Goal: Task Accomplishment & Management: Complete application form

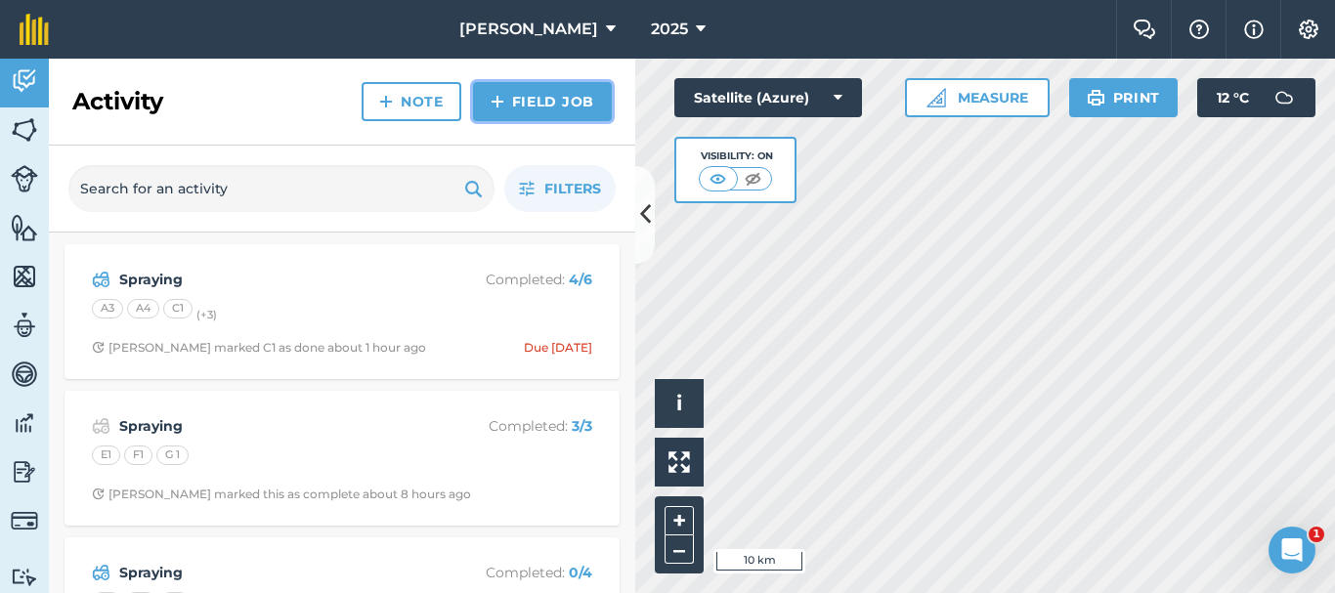
click at [501, 110] on img at bounding box center [498, 101] width 14 height 23
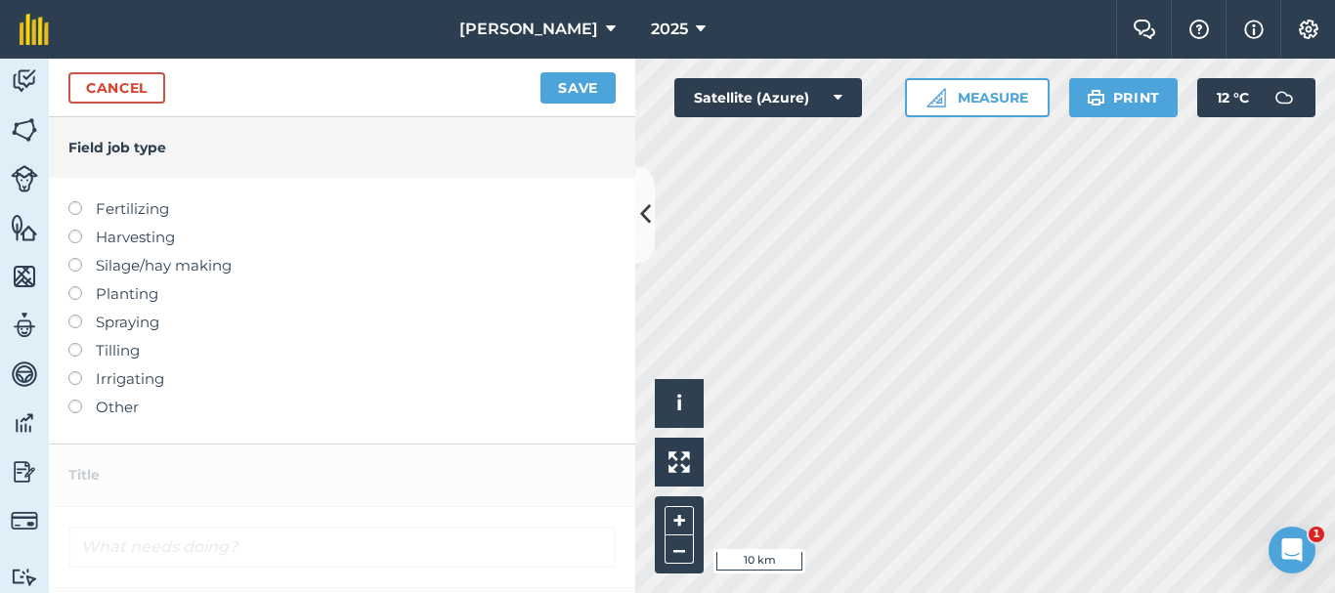
click at [71, 201] on label at bounding box center [81, 201] width 27 height 0
type input "Fertilizing"
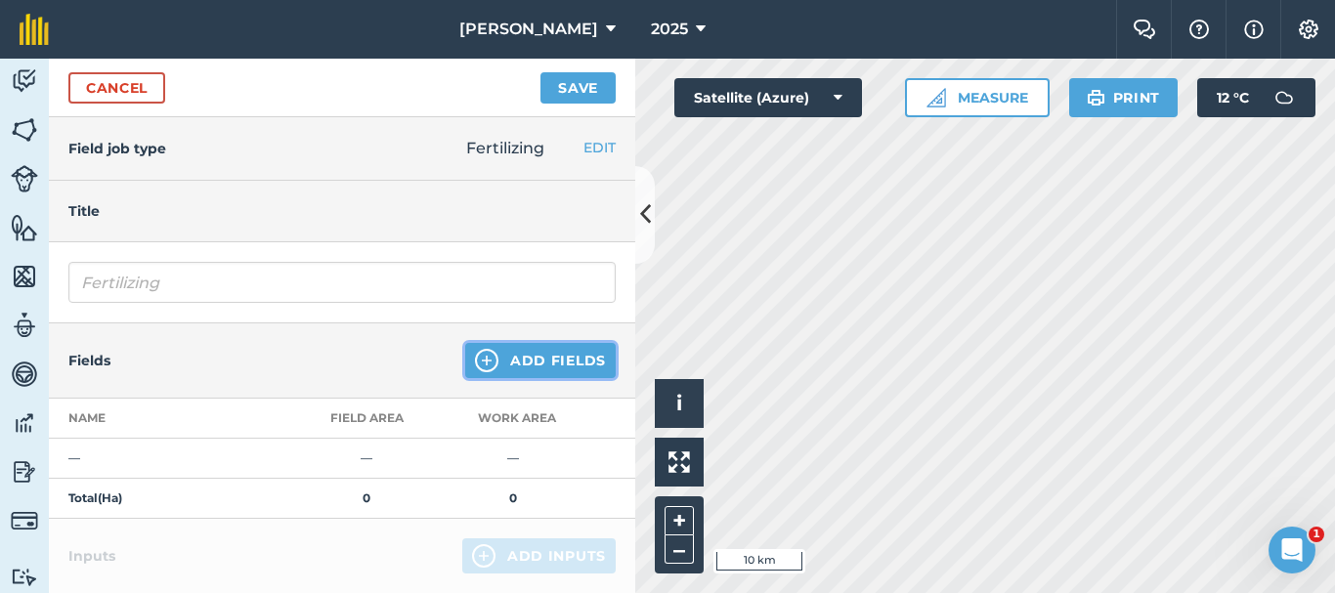
click at [569, 353] on button "Add Fields" at bounding box center [540, 360] width 151 height 35
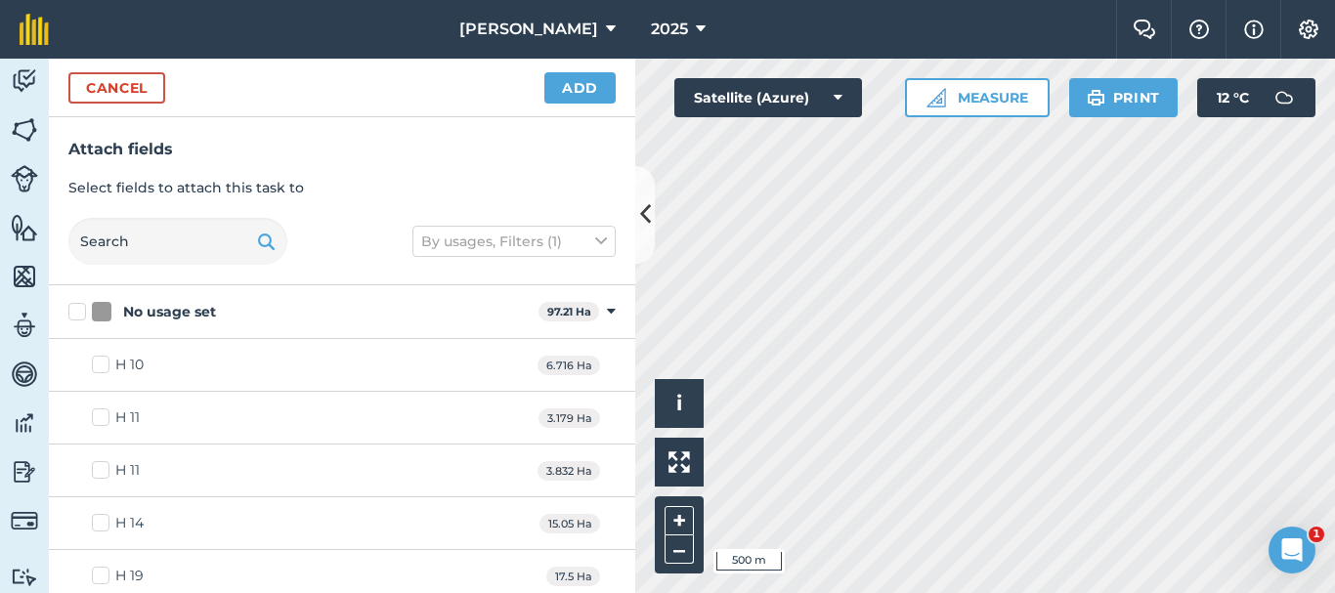
checkbox input "true"
click at [606, 98] on button "Add" at bounding box center [580, 87] width 71 height 31
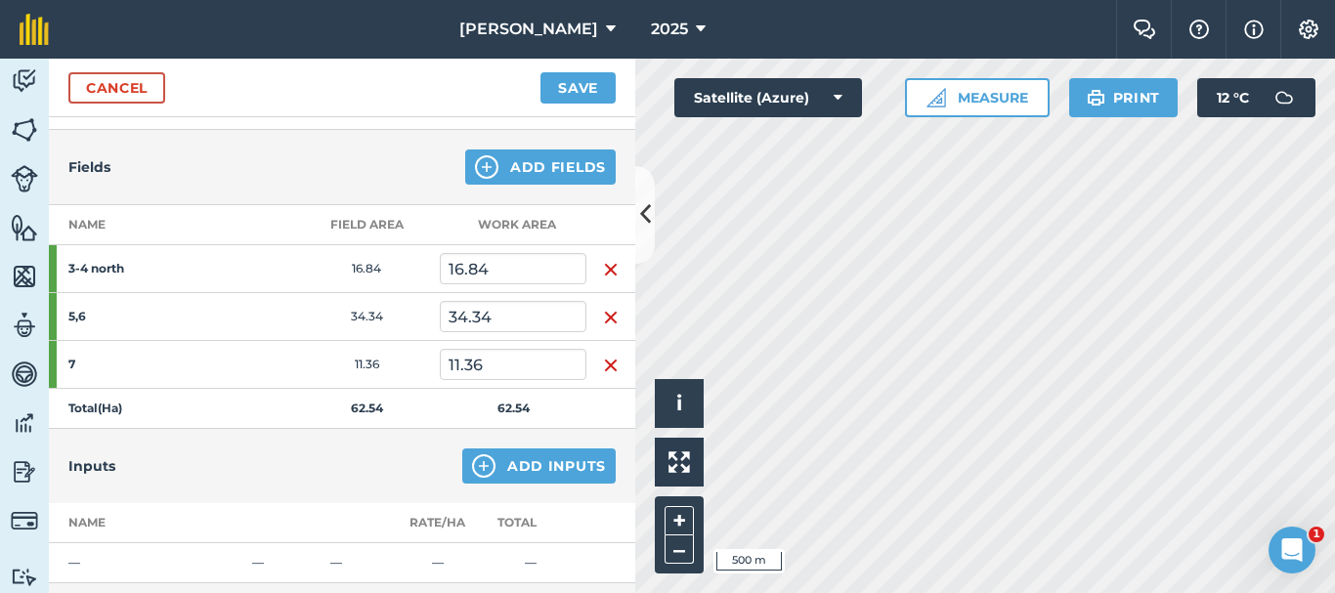
scroll to position [196, 0]
click at [542, 461] on button "Add Inputs" at bounding box center [538, 464] width 153 height 35
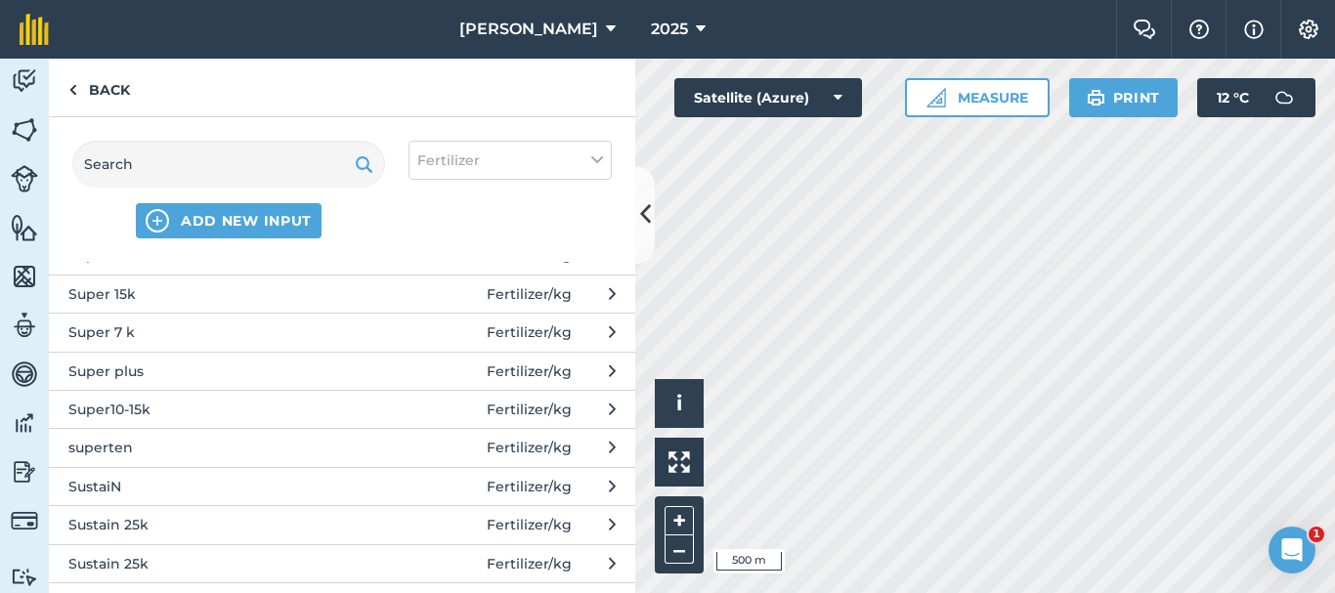
scroll to position [1369, 0]
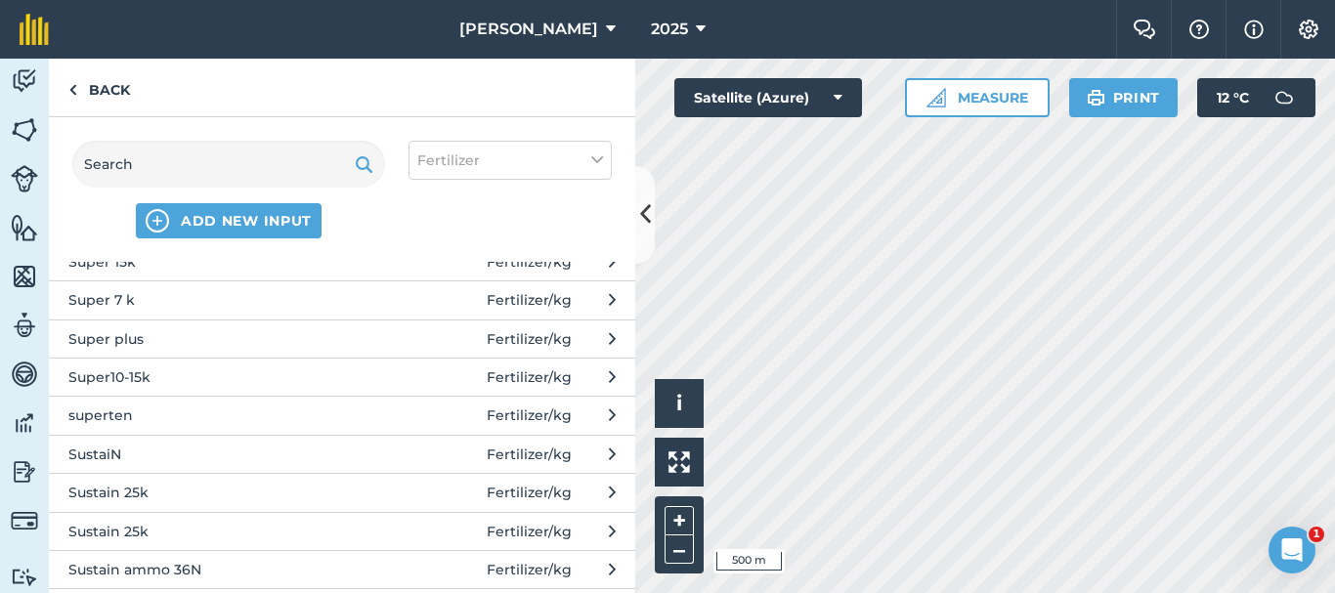
click at [169, 464] on span "SustaiN" at bounding box center [228, 455] width 320 height 22
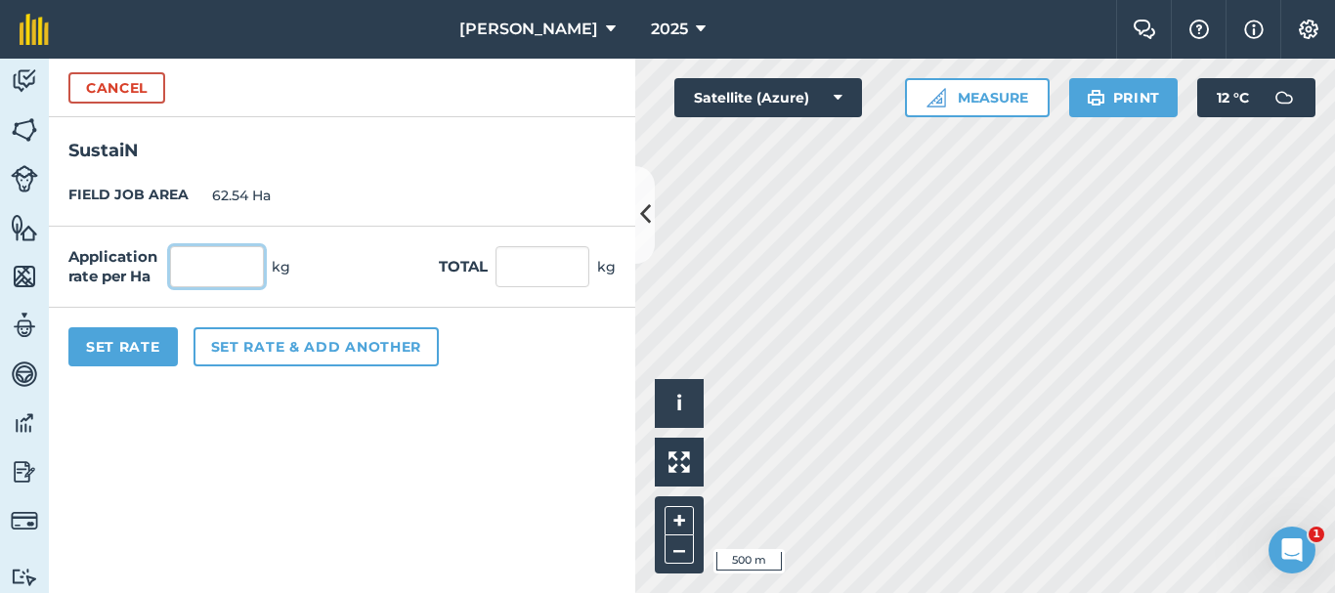
click at [233, 265] on input "text" at bounding box center [217, 266] width 94 height 41
type input "150"
type input "9,381"
click at [133, 360] on button "Set Rate" at bounding box center [122, 346] width 109 height 39
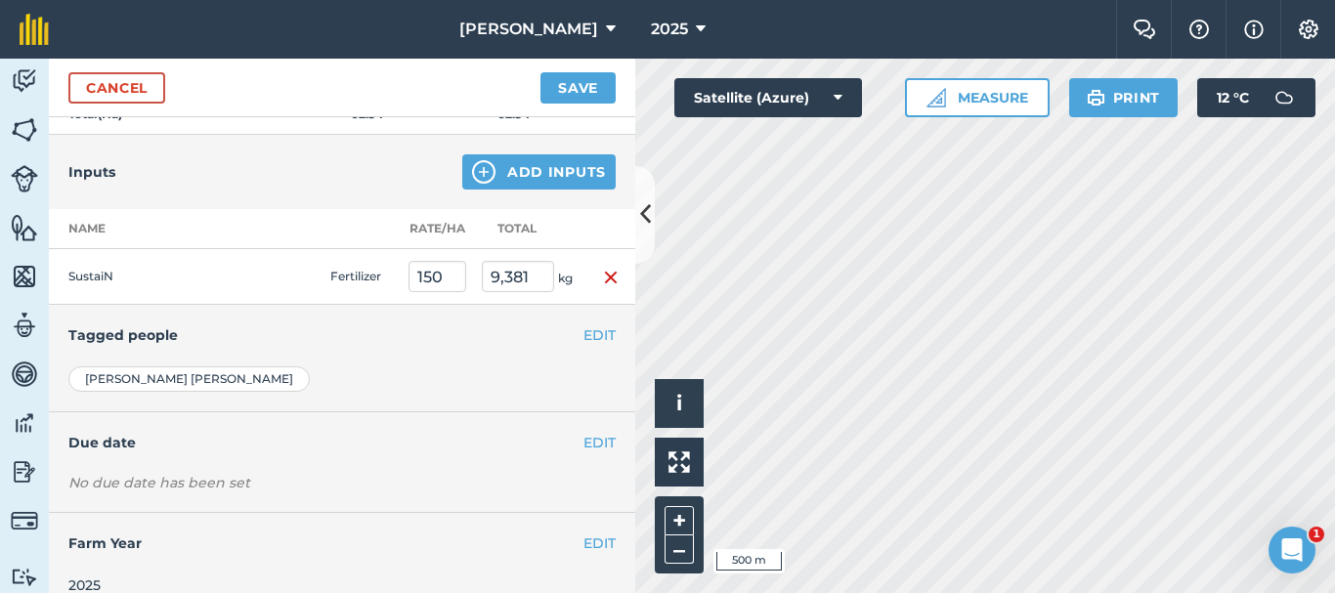
scroll to position [489, 0]
click at [584, 334] on button "EDIT" at bounding box center [600, 335] width 32 height 22
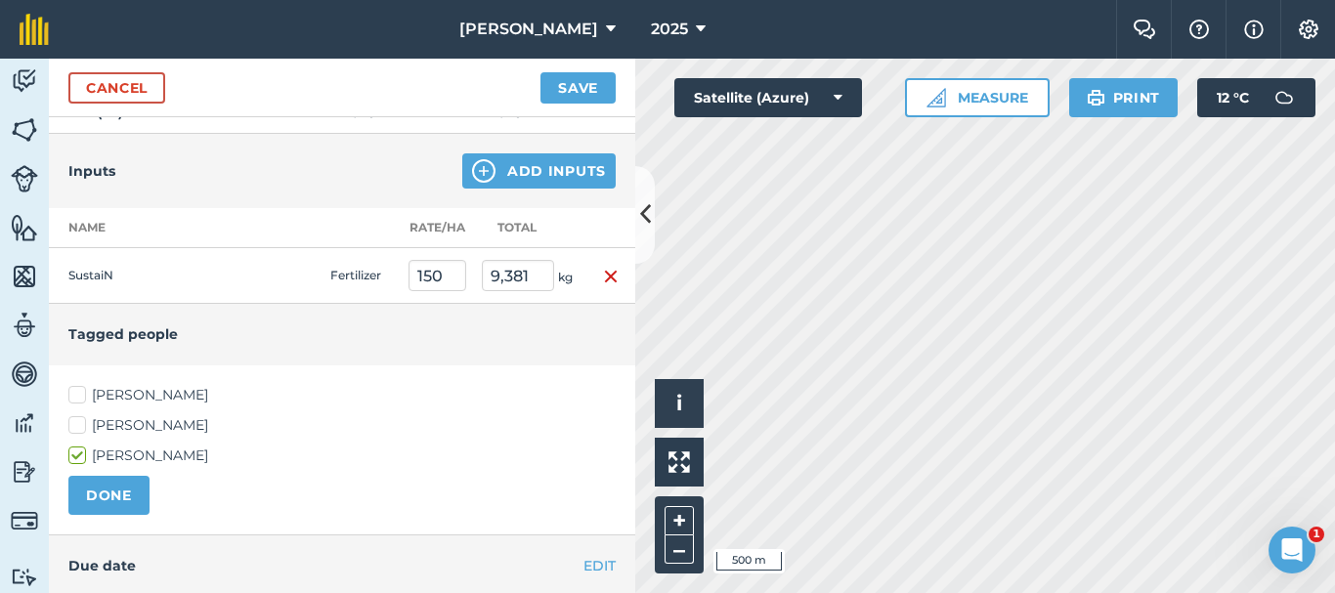
click at [72, 422] on label "[PERSON_NAME]" at bounding box center [341, 425] width 547 height 21
click at [72, 422] on input "[PERSON_NAME]" at bounding box center [74, 421] width 13 height 13
checkbox input "true"
click at [92, 479] on button "DONE" at bounding box center [108, 495] width 81 height 39
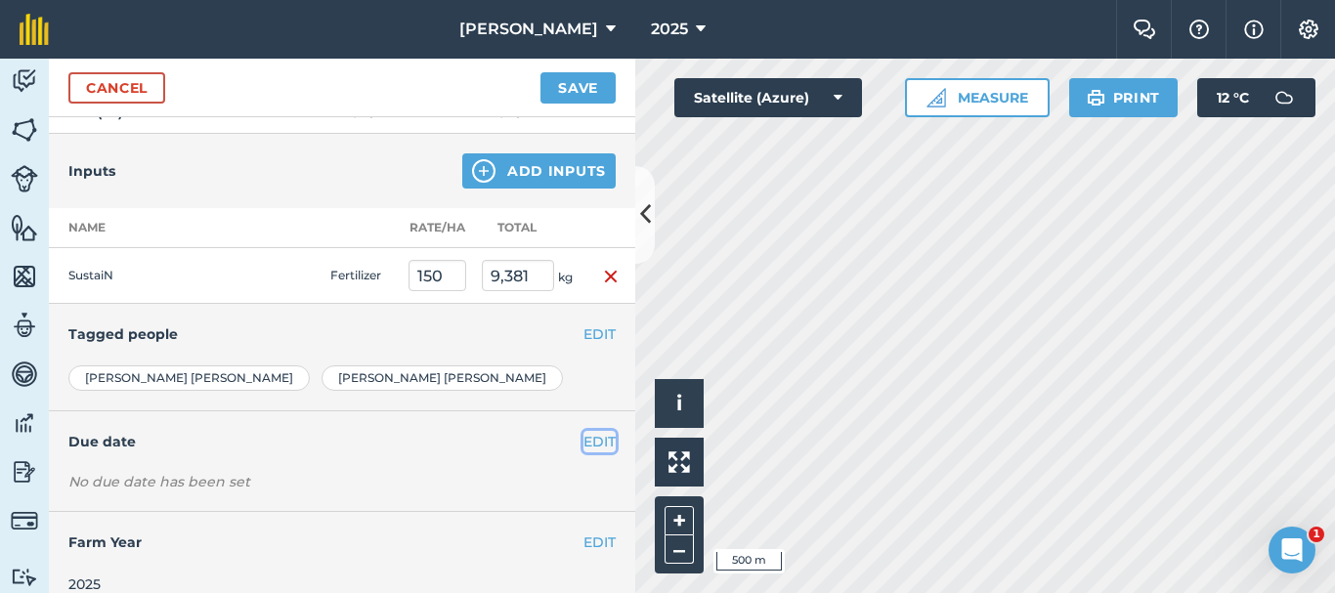
click at [596, 440] on button "EDIT" at bounding box center [600, 442] width 32 height 22
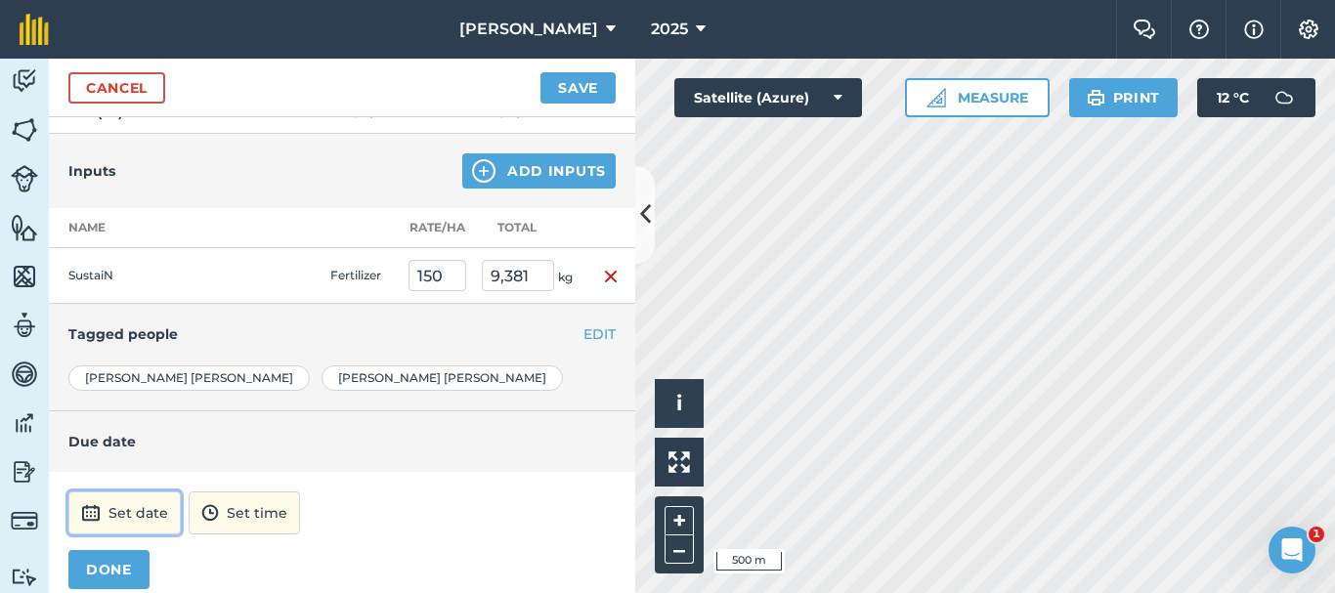
click at [138, 510] on button "Set date" at bounding box center [124, 513] width 112 height 43
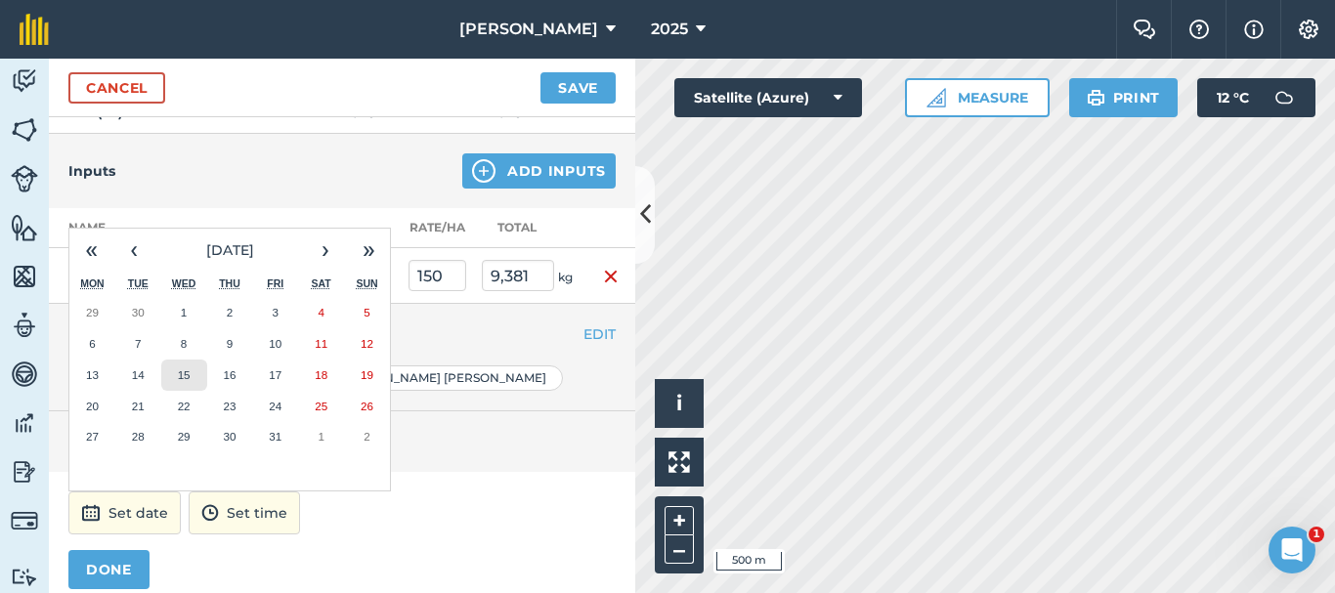
click at [189, 367] on button "15" at bounding box center [184, 375] width 46 height 31
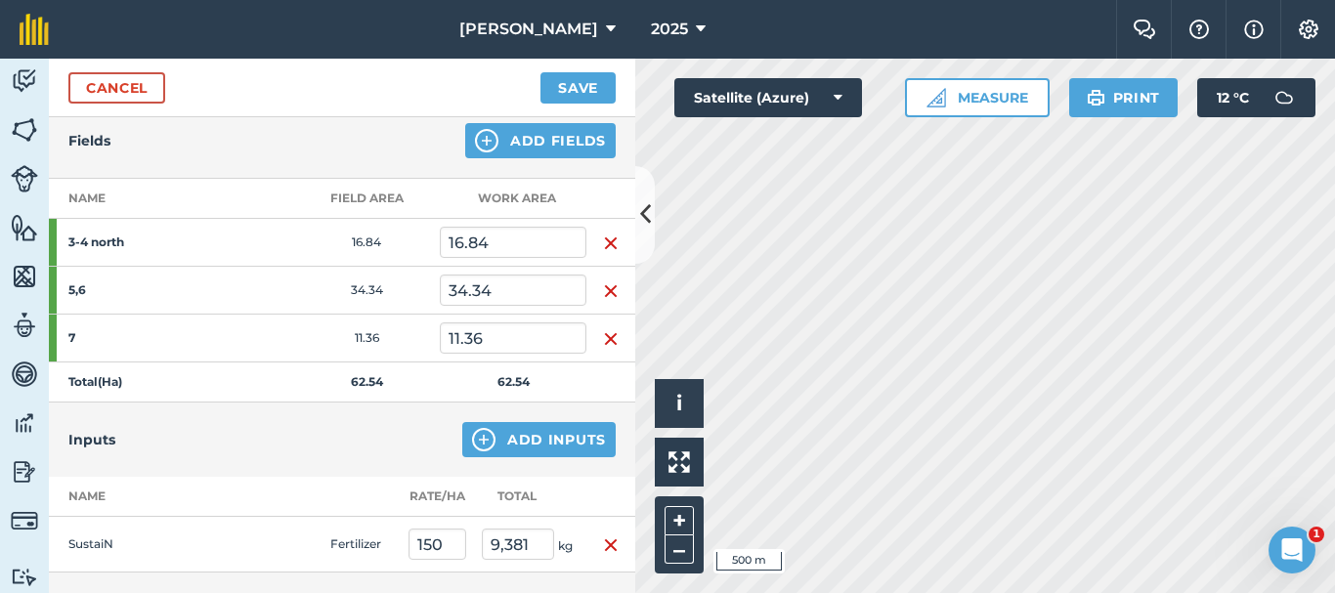
scroll to position [218, 0]
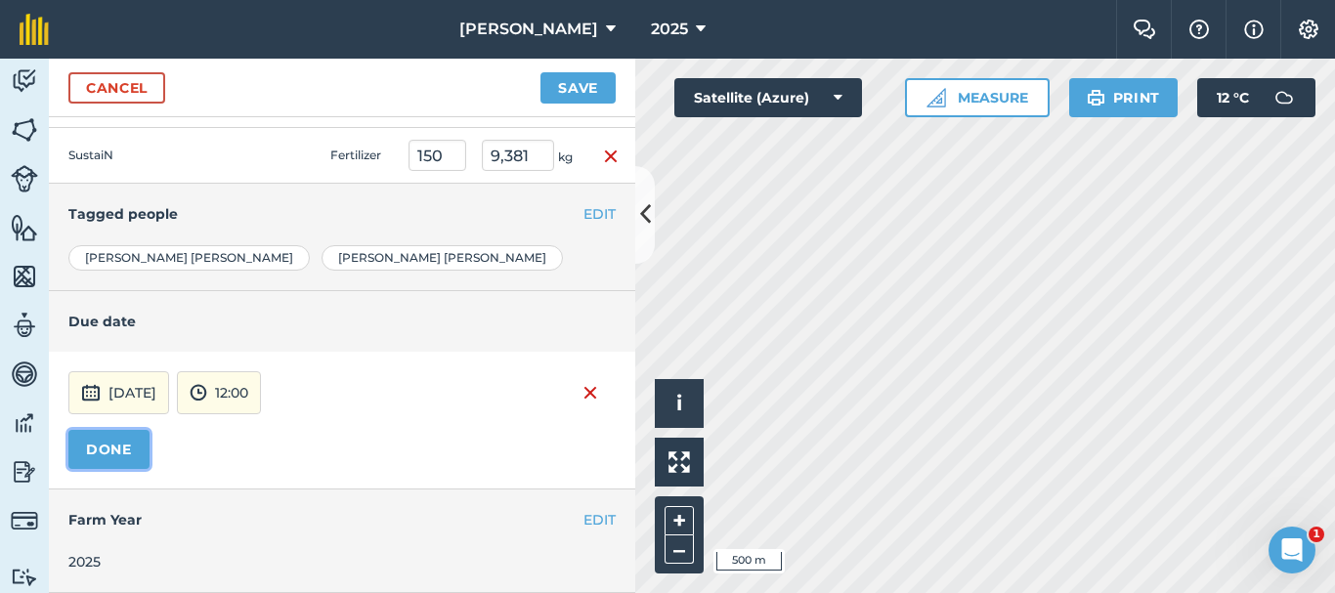
click at [119, 440] on button "DONE" at bounding box center [108, 449] width 81 height 39
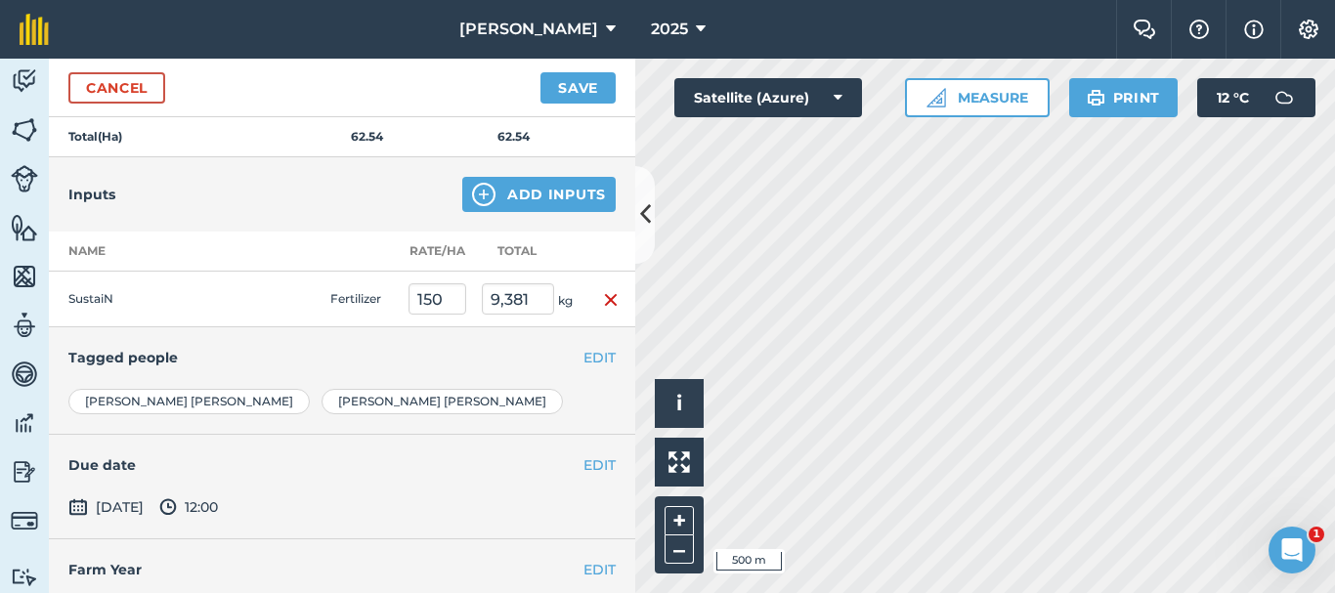
scroll to position [515, 0]
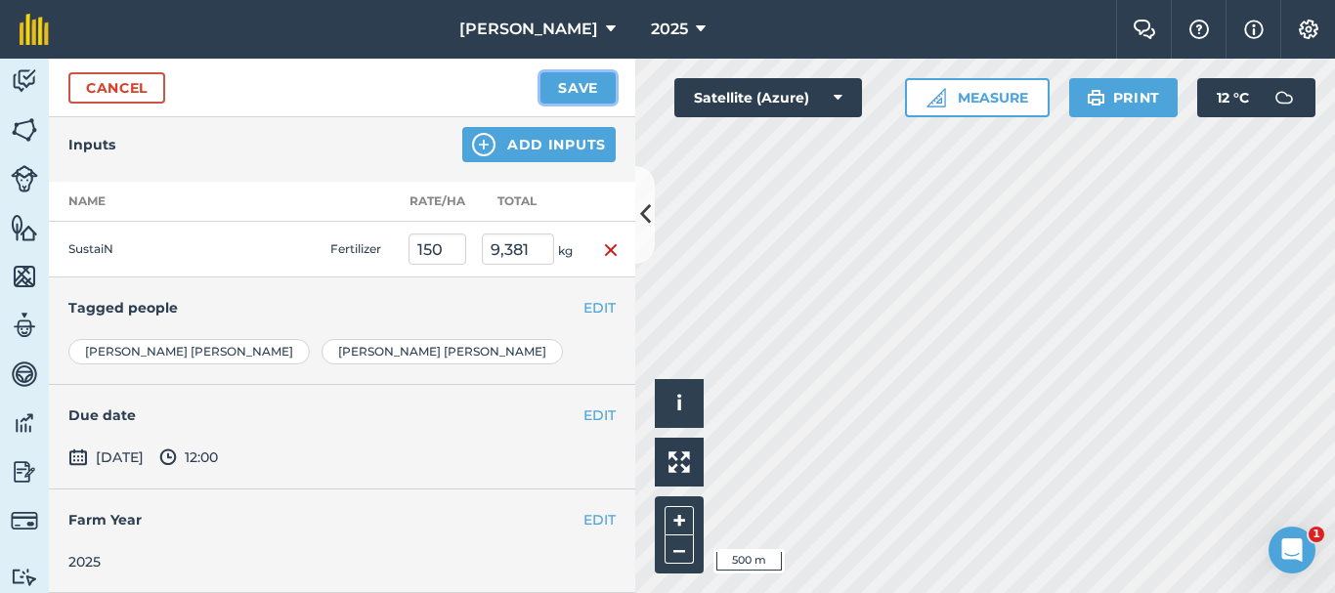
click at [556, 81] on button "Save" at bounding box center [578, 87] width 75 height 31
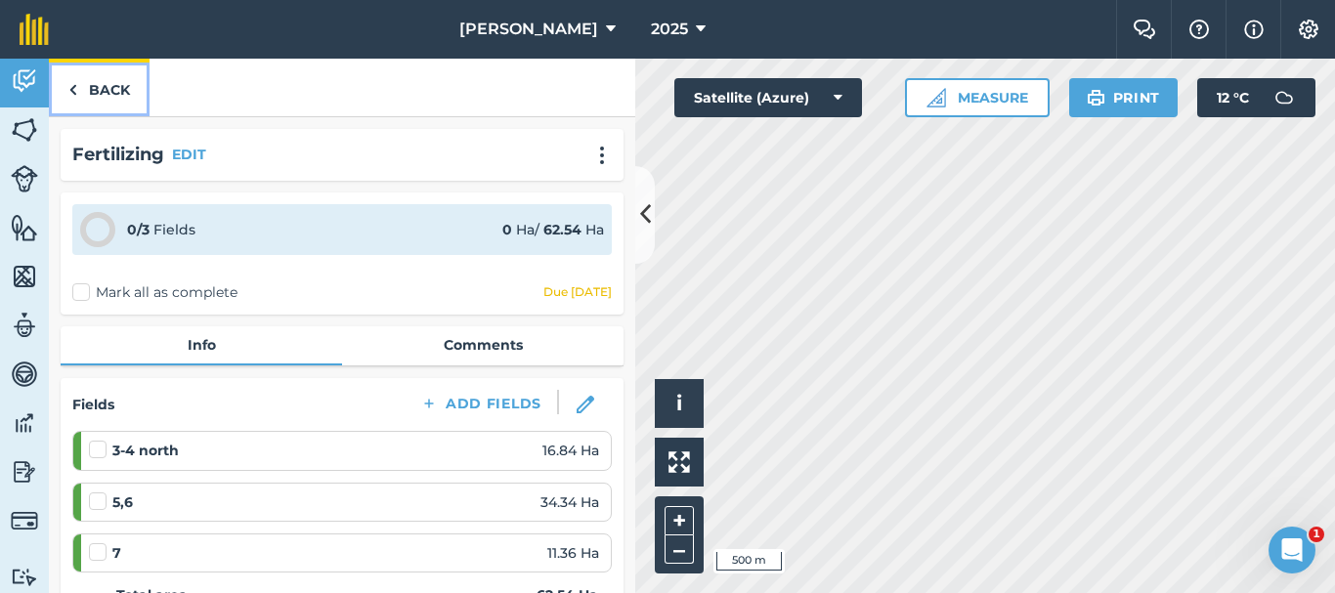
click at [126, 115] on link "Back" at bounding box center [99, 88] width 101 height 58
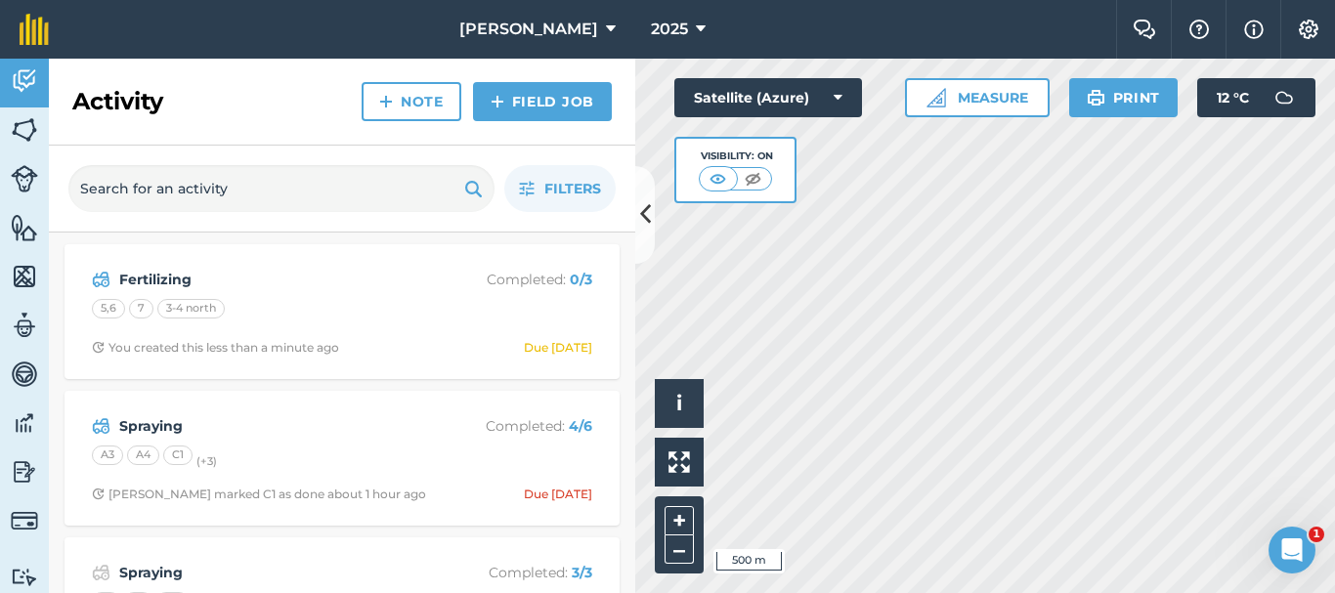
click at [130, 103] on h2 "Activity" at bounding box center [117, 101] width 91 height 31
click at [542, 104] on link "Field Job" at bounding box center [542, 101] width 139 height 39
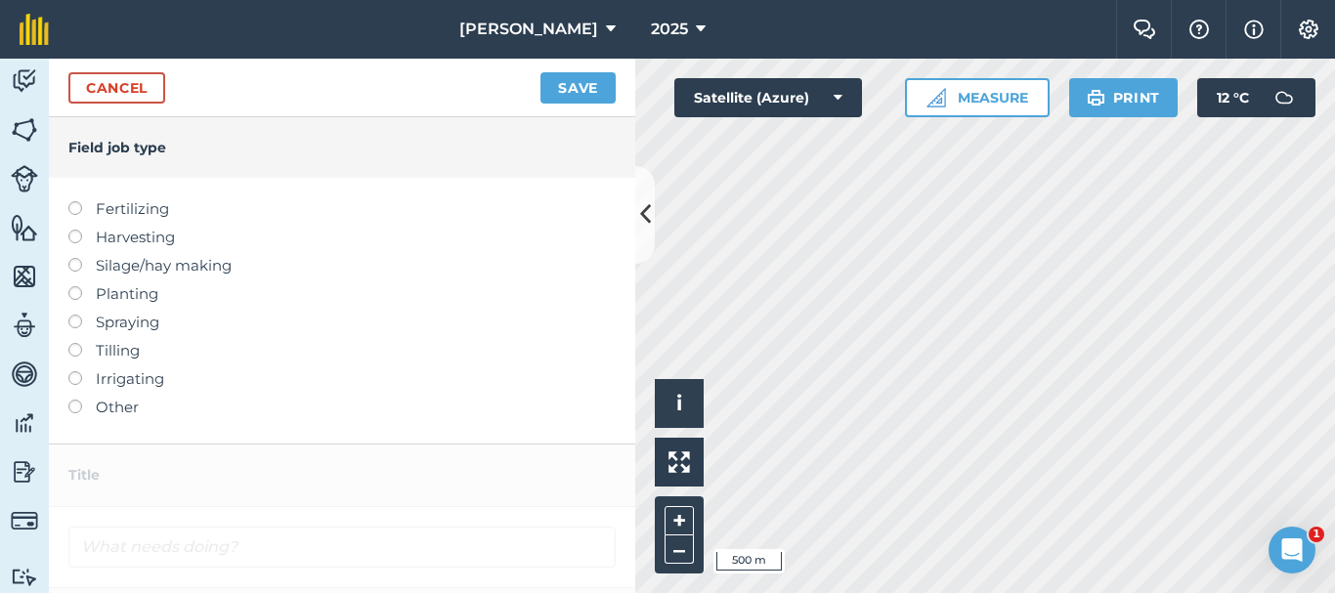
click at [75, 201] on label at bounding box center [81, 201] width 27 height 0
type input "Fertilizing"
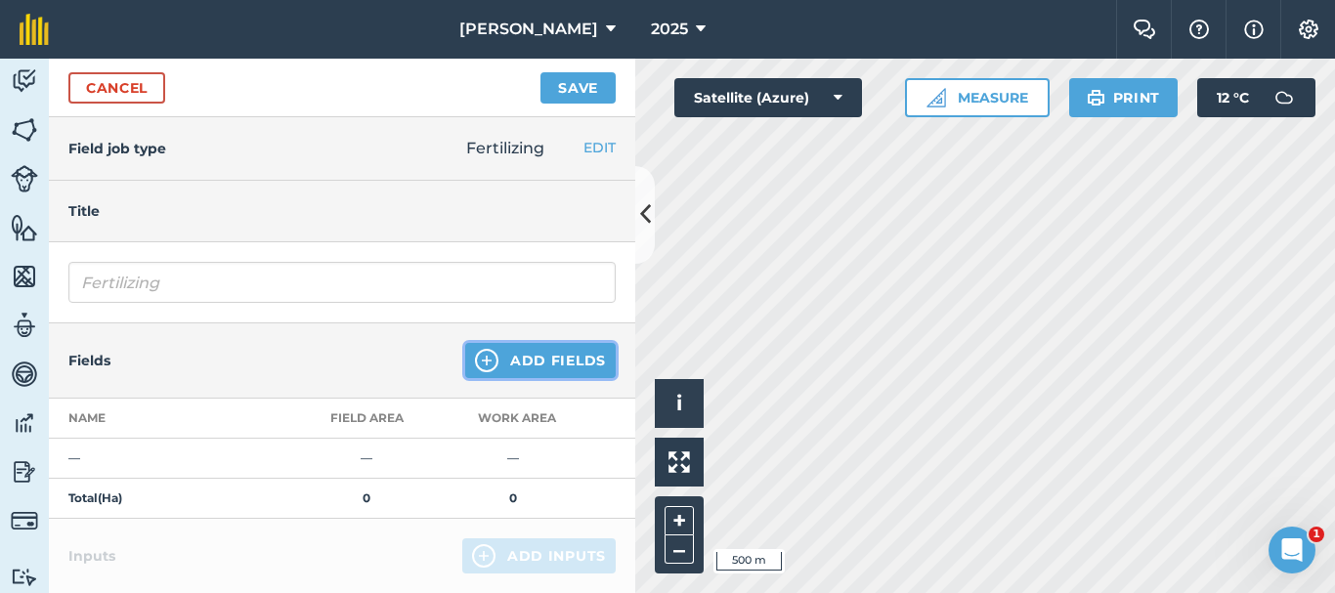
click at [537, 365] on button "Add Fields" at bounding box center [540, 360] width 151 height 35
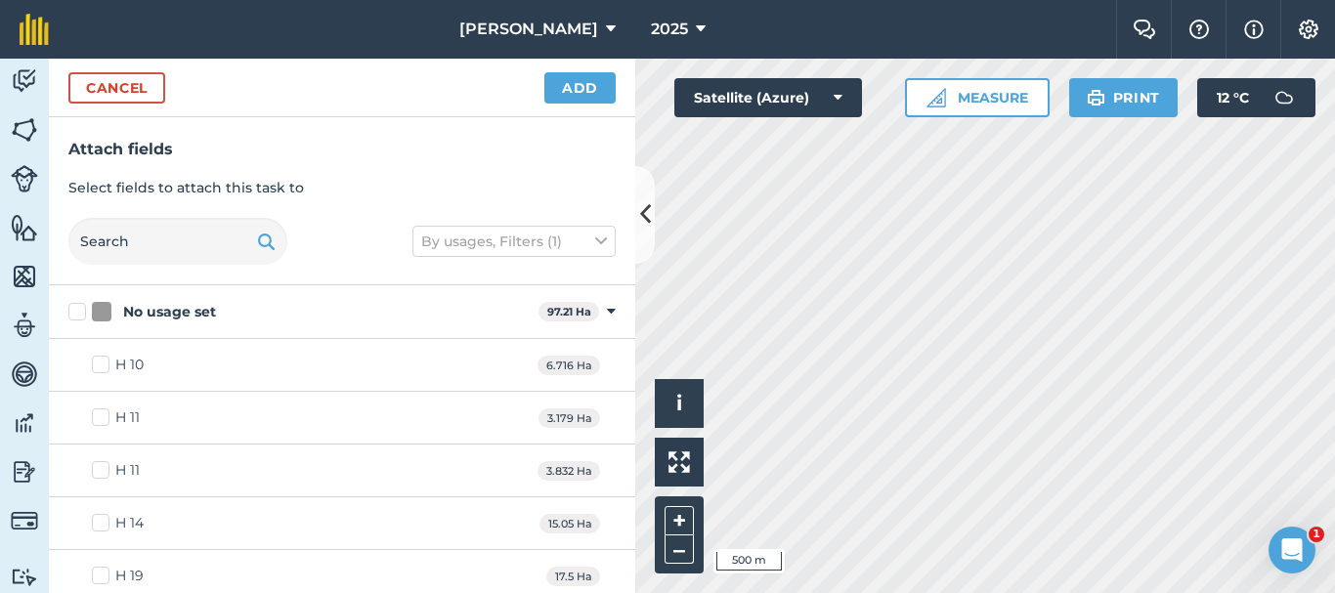
checkbox input "true"
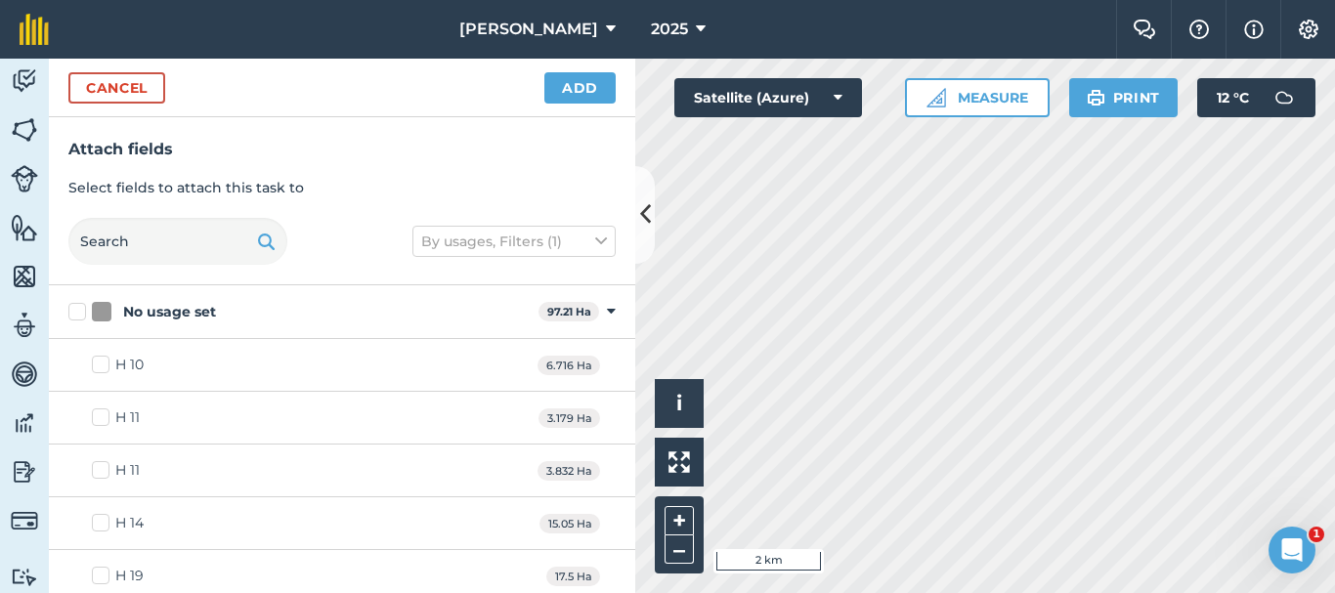
checkbox input "true"
click at [567, 97] on button "Add" at bounding box center [580, 87] width 71 height 31
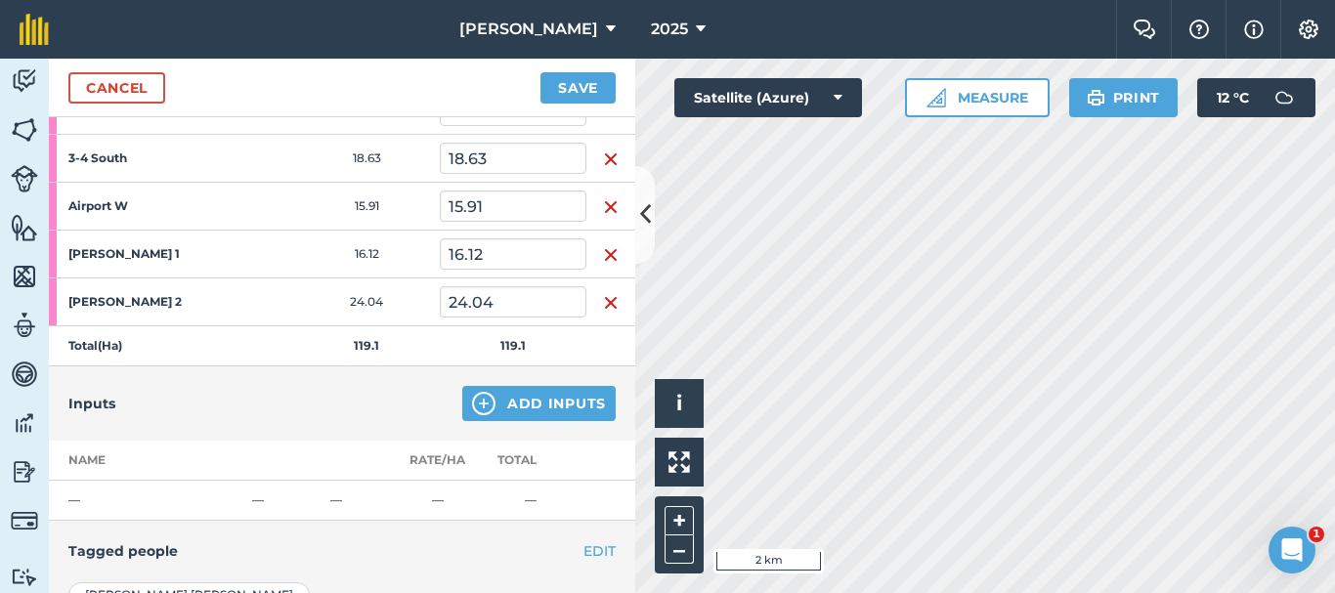
scroll to position [444, 0]
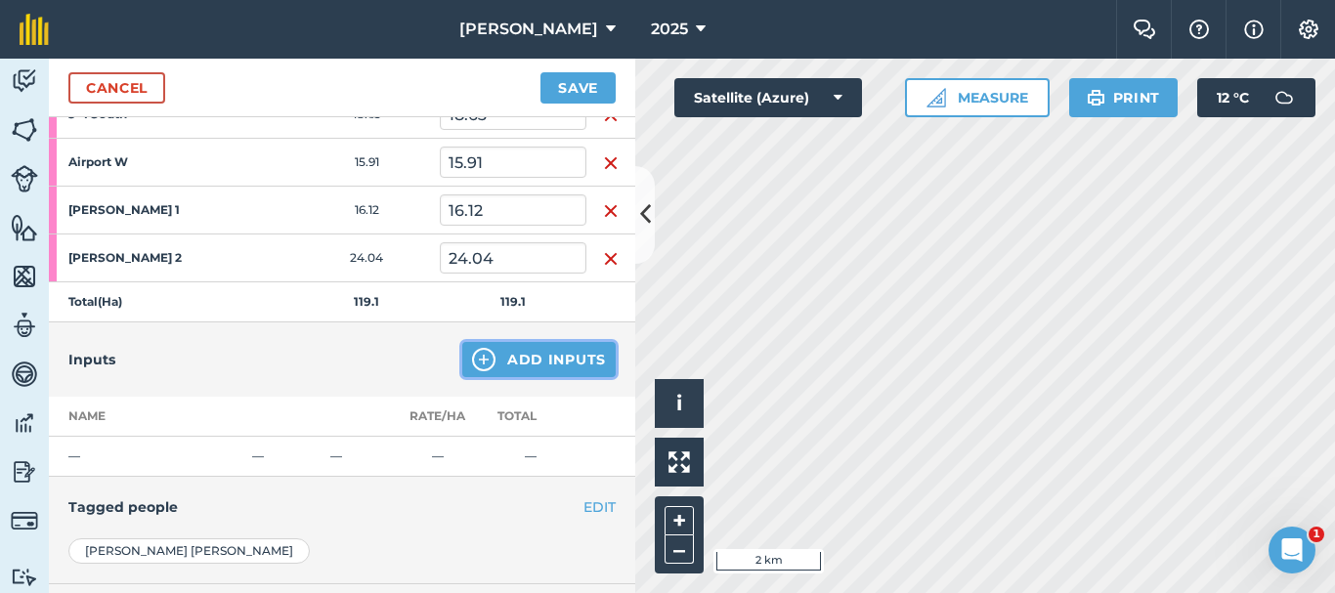
click at [536, 365] on button "Add Inputs" at bounding box center [538, 359] width 153 height 35
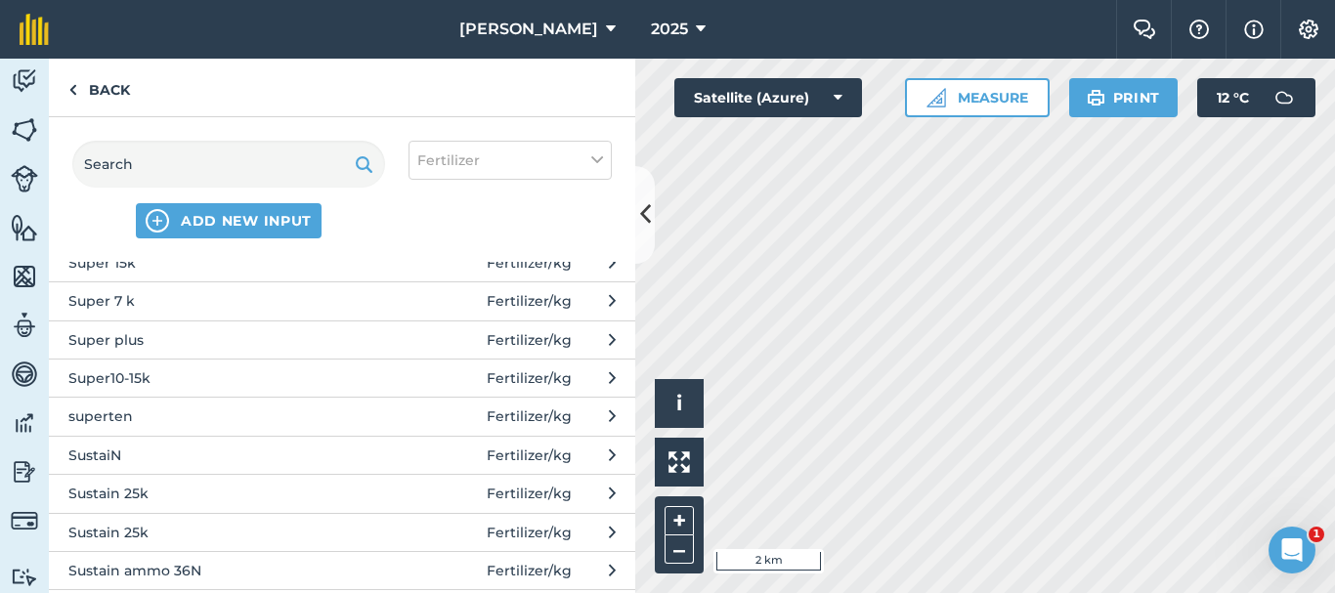
scroll to position [1369, 0]
click at [165, 447] on span "SustaiN" at bounding box center [228, 455] width 320 height 22
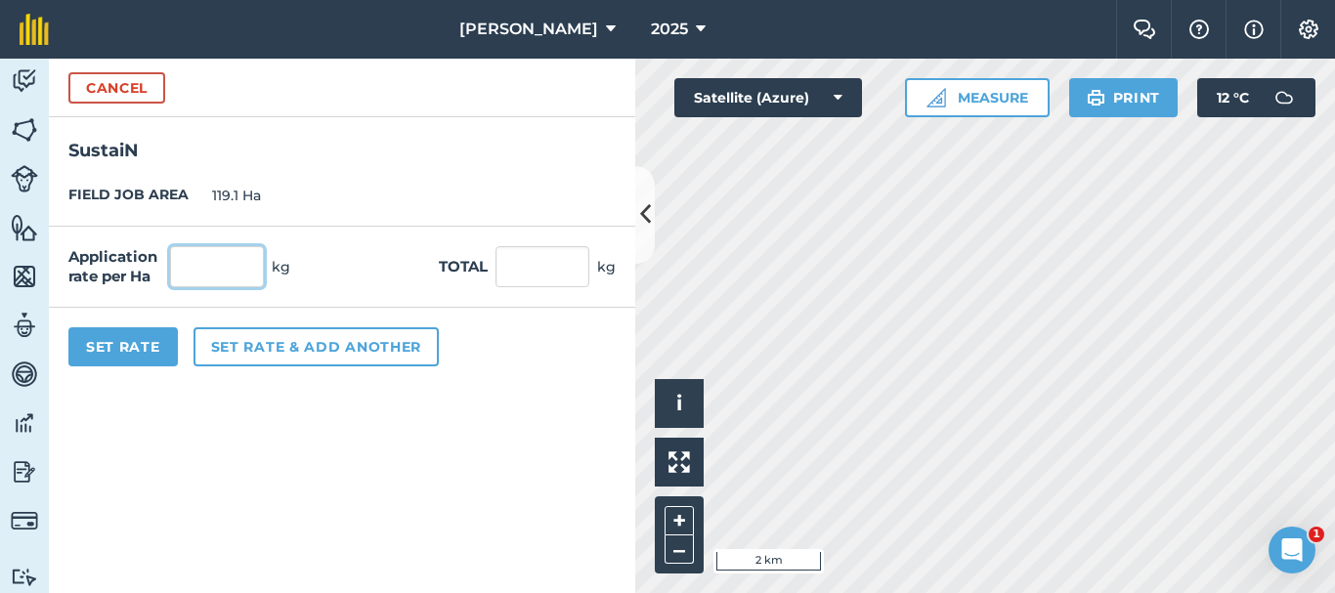
click at [200, 264] on input "text" at bounding box center [217, 266] width 94 height 41
type input "200"
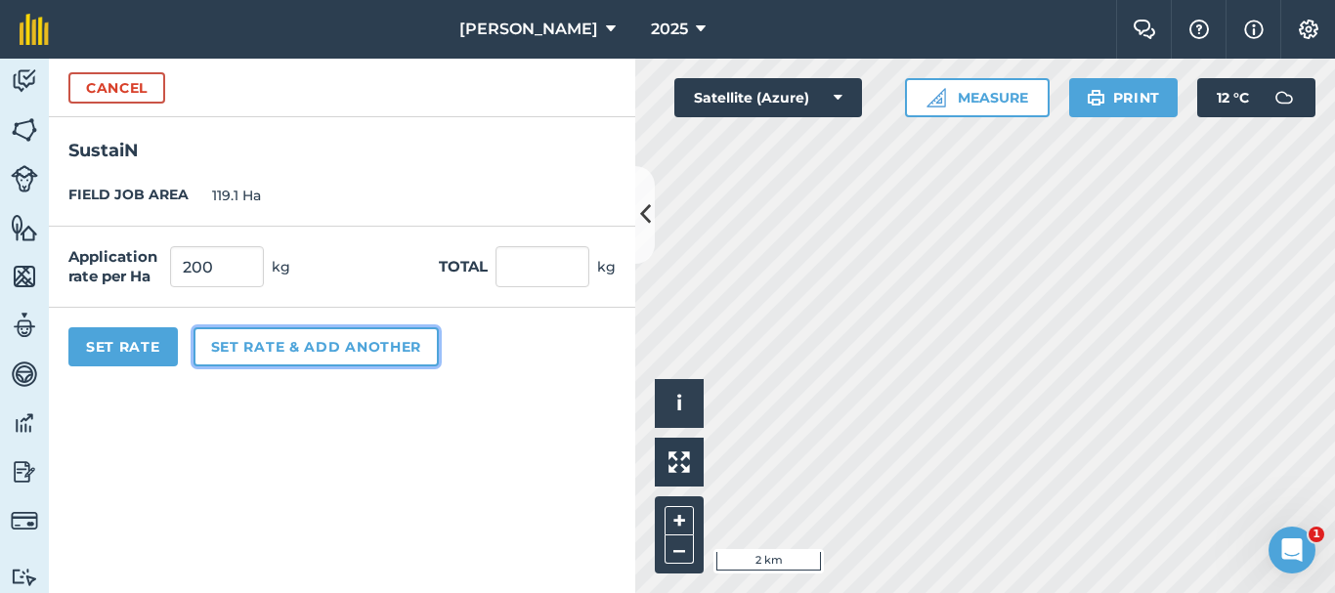
type input "23,820"
click at [261, 350] on button "Set rate & add another" at bounding box center [316, 346] width 245 height 39
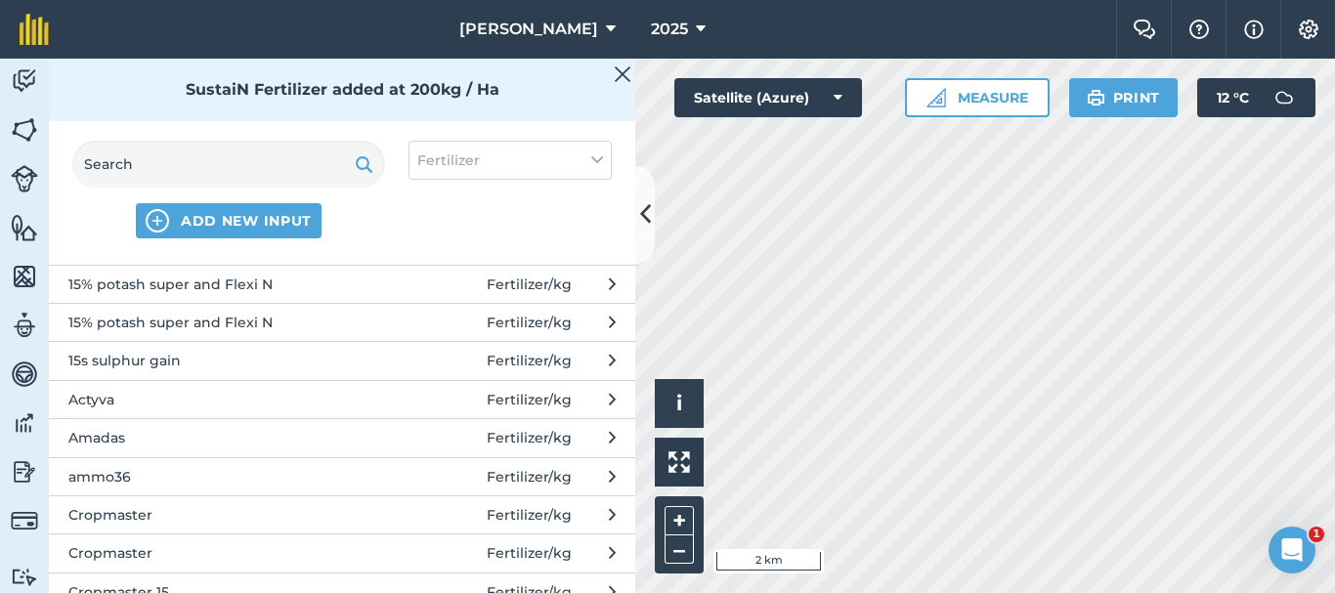
scroll to position [0, 0]
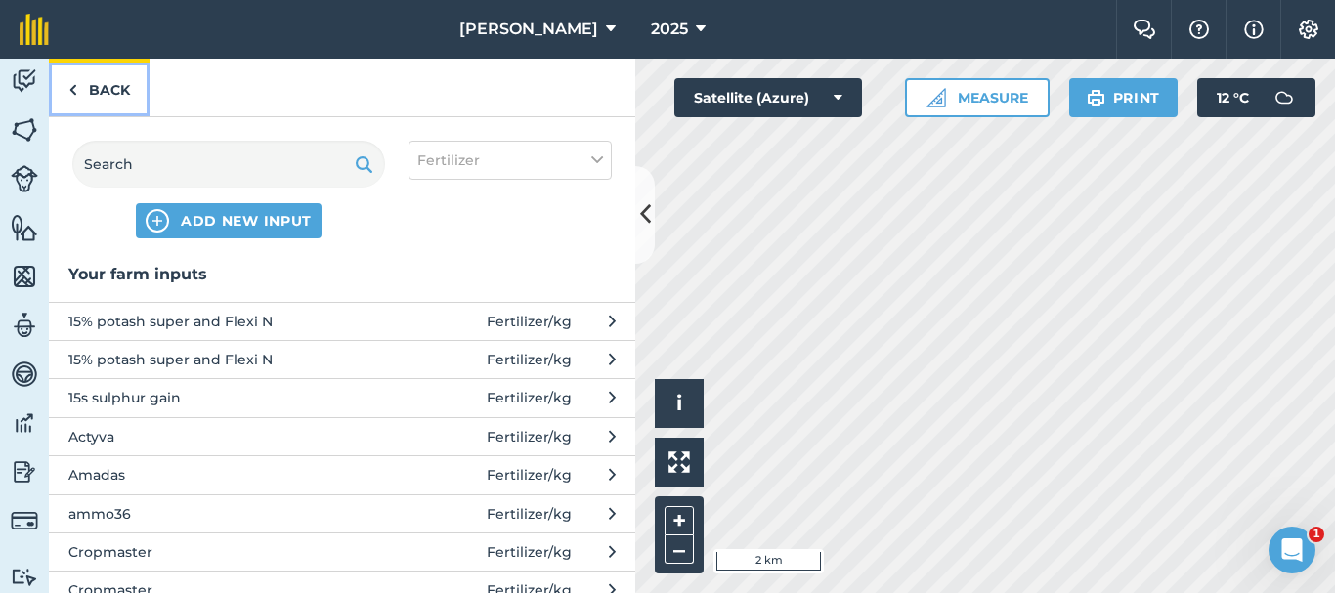
click at [123, 83] on link "Back" at bounding box center [99, 88] width 101 height 58
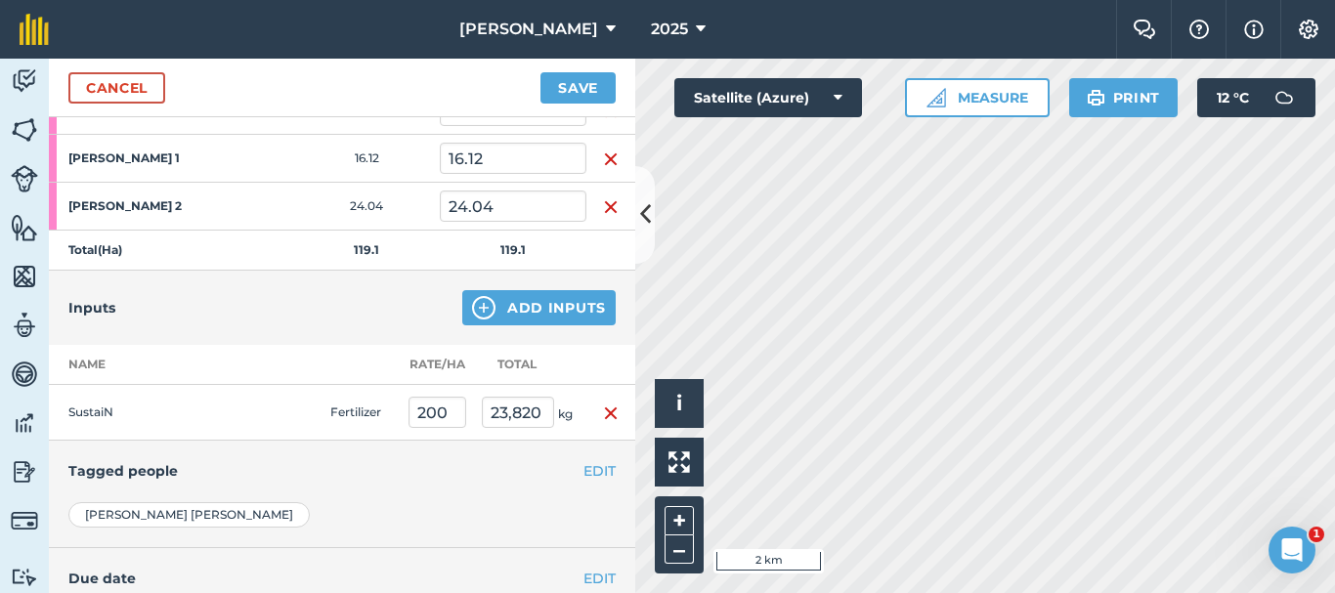
scroll to position [542, 0]
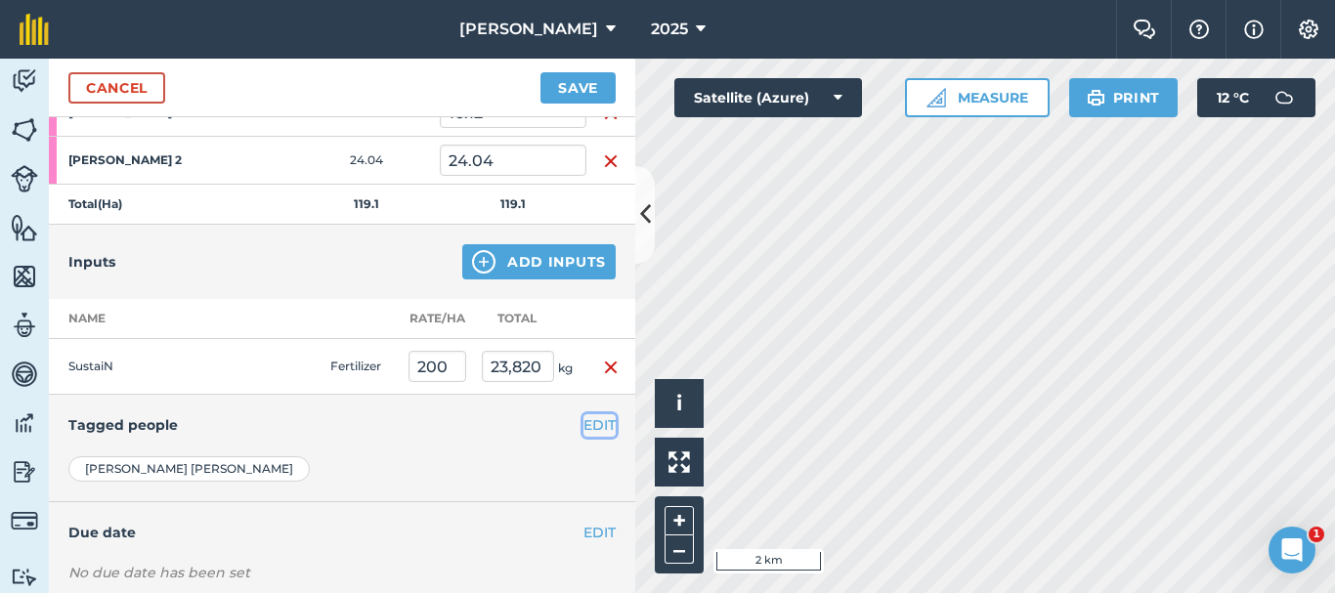
click at [584, 423] on button "EDIT" at bounding box center [600, 425] width 32 height 22
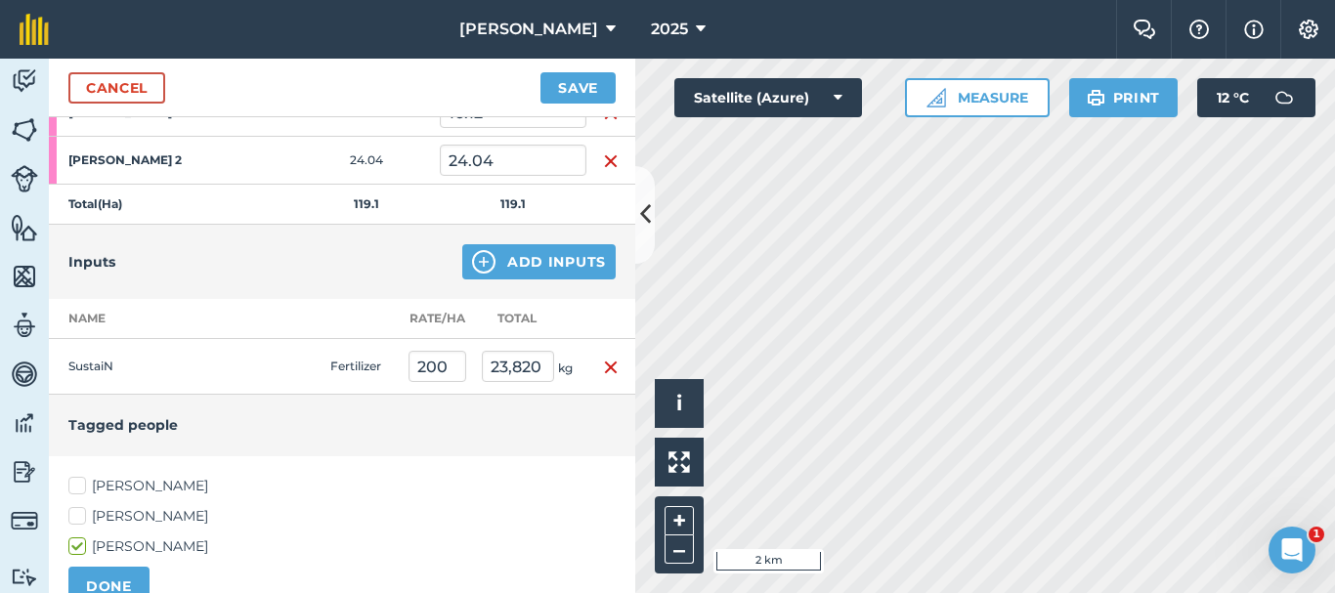
click at [76, 516] on label "[PERSON_NAME]" at bounding box center [341, 516] width 547 height 21
click at [76, 516] on input "[PERSON_NAME]" at bounding box center [74, 512] width 13 height 13
checkbox input "true"
click at [114, 580] on button "DONE" at bounding box center [108, 586] width 81 height 39
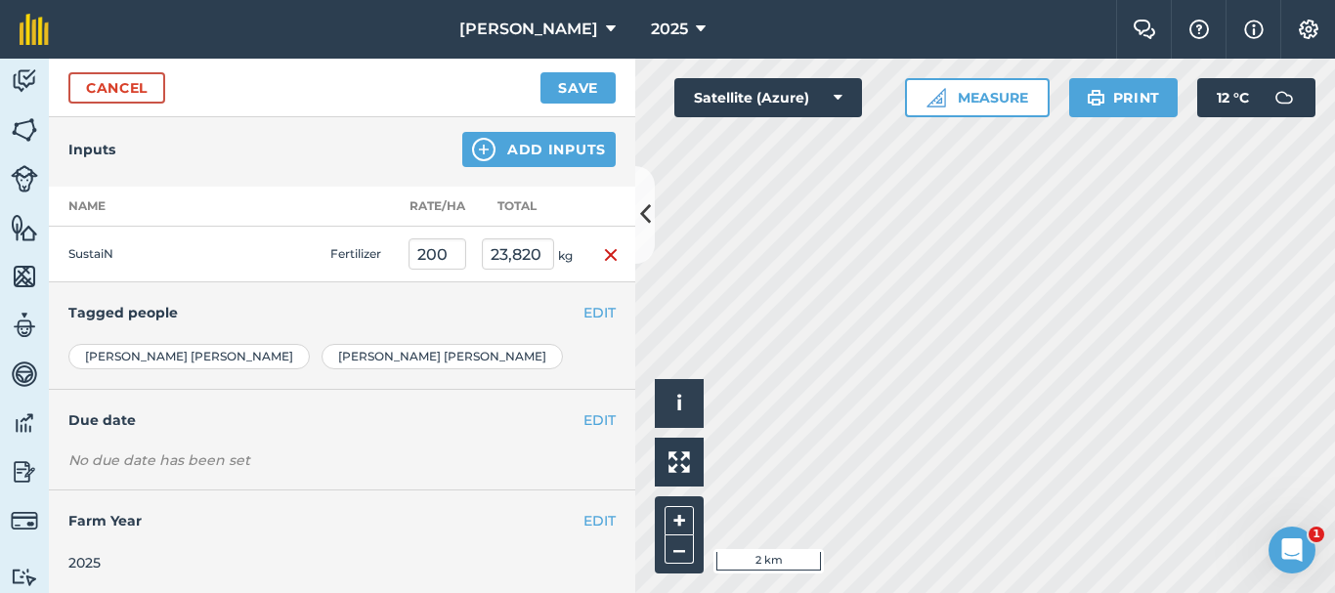
scroll to position [655, 0]
click at [584, 414] on button "EDIT" at bounding box center [600, 420] width 32 height 22
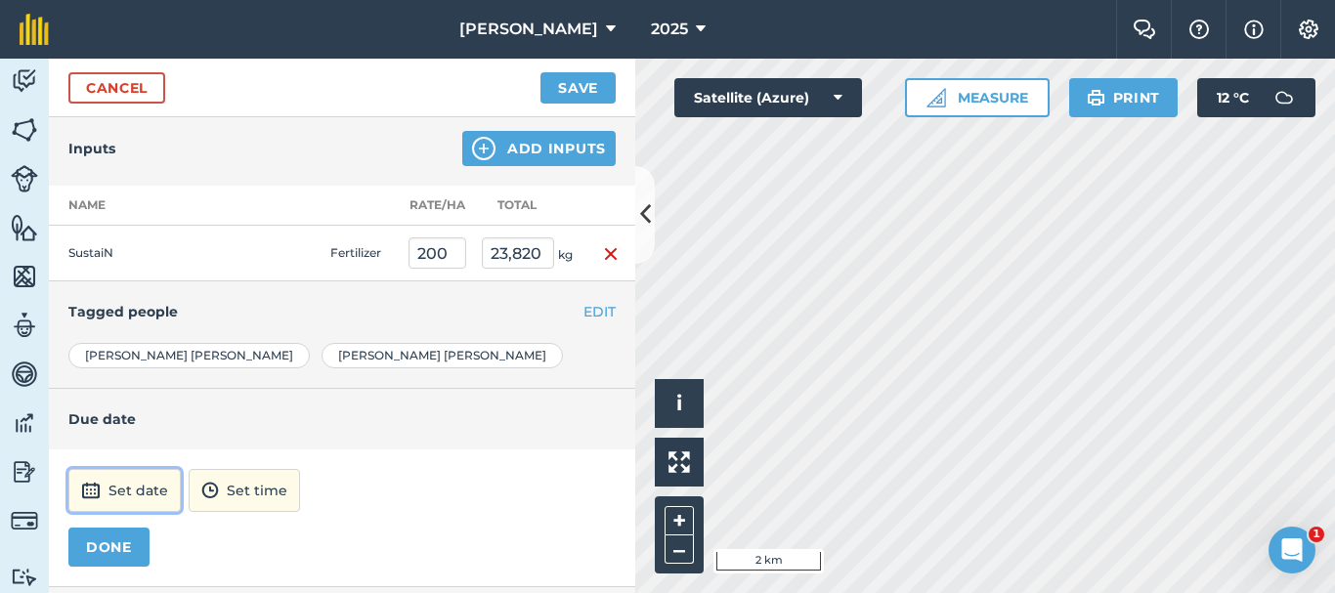
click at [118, 500] on button "Set date" at bounding box center [124, 490] width 112 height 43
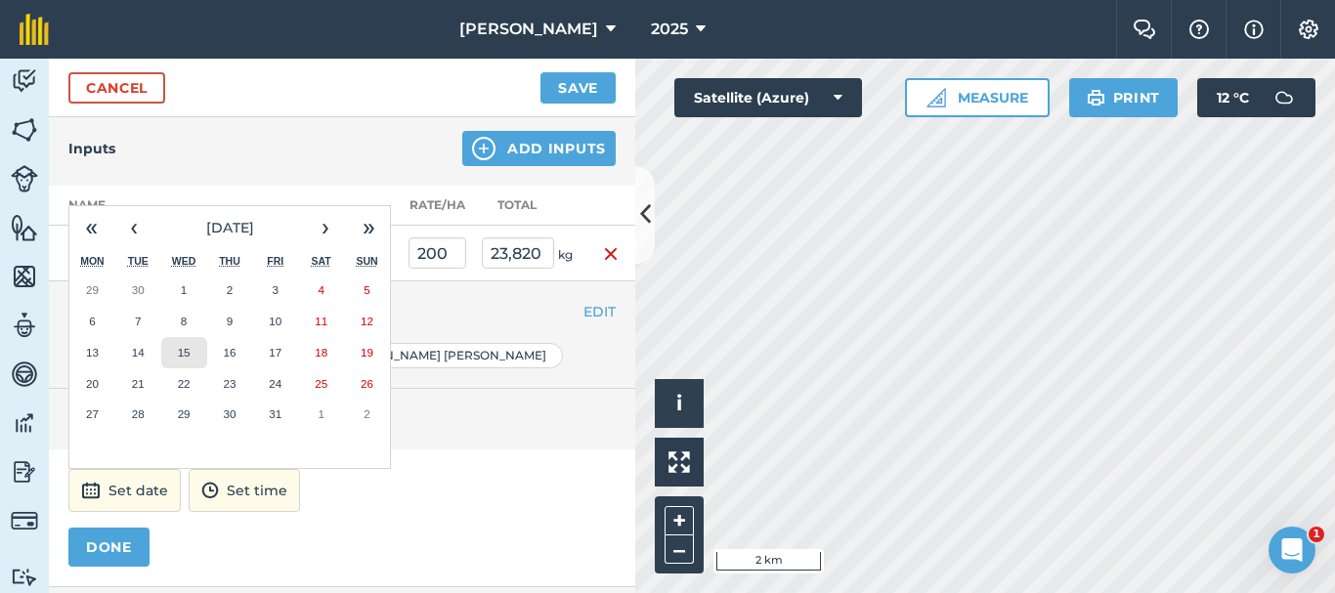
click at [190, 348] on abbr "15" at bounding box center [184, 352] width 13 height 13
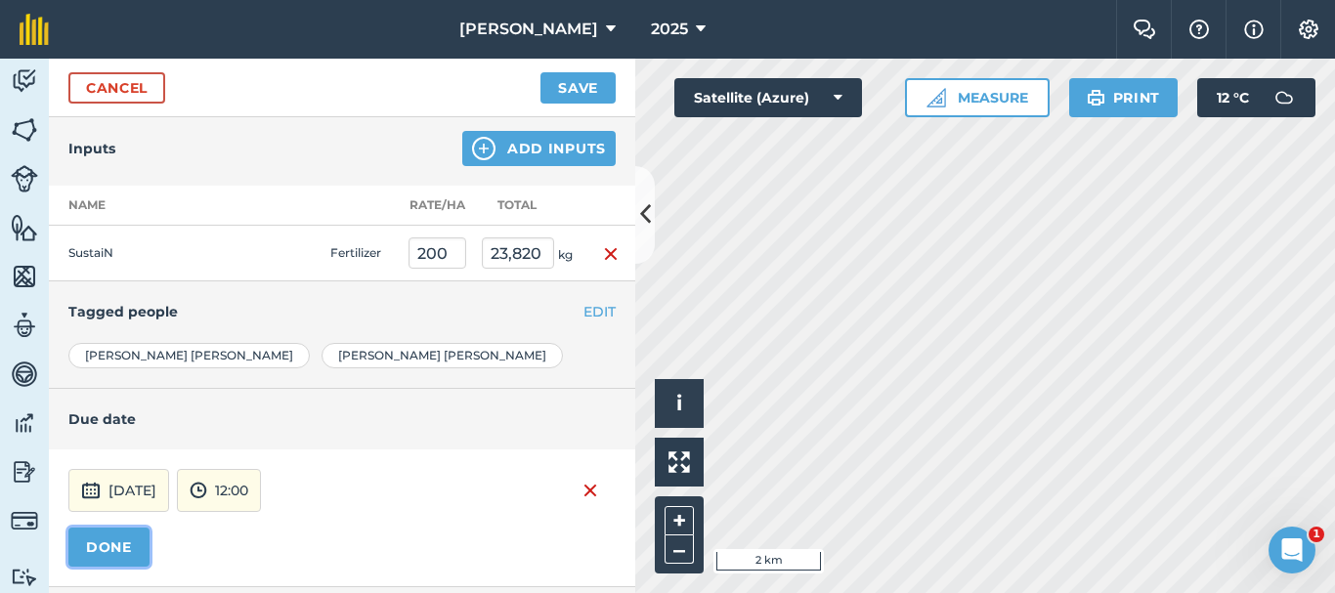
click at [113, 540] on button "DONE" at bounding box center [108, 547] width 81 height 39
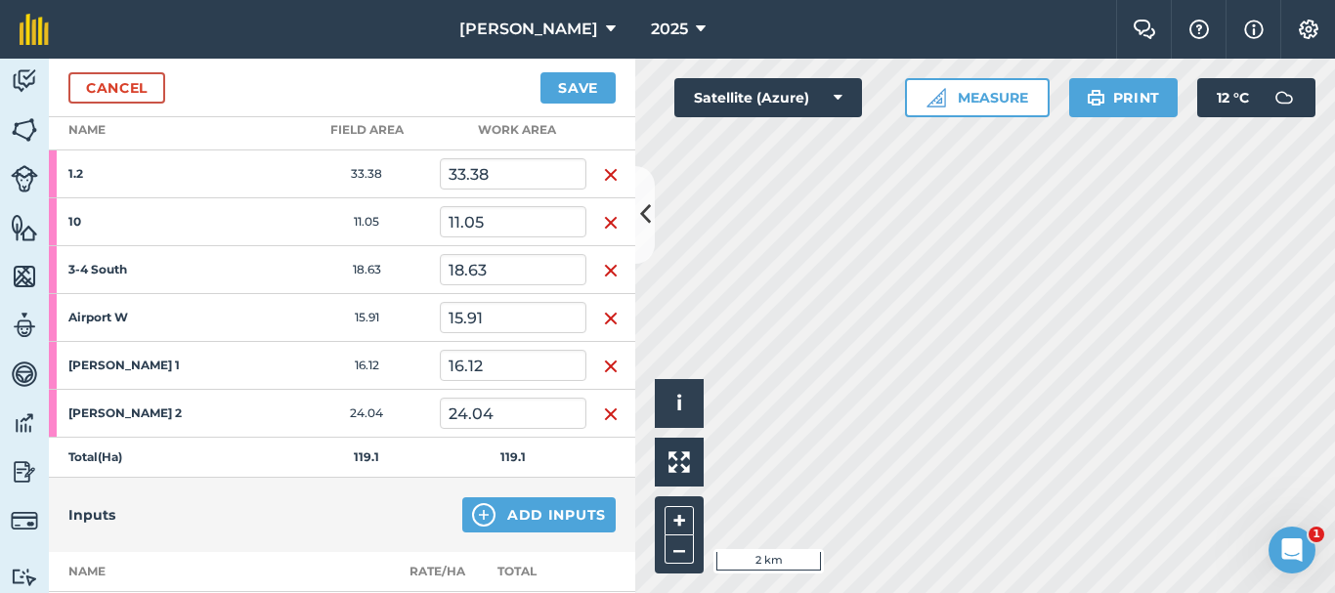
scroll to position [268, 0]
